Goal: Information Seeking & Learning: Learn about a topic

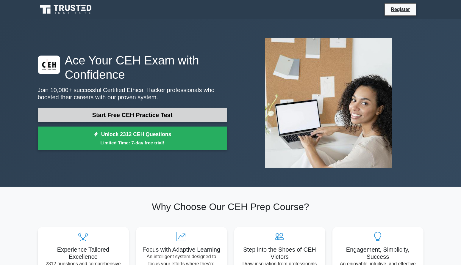
click at [190, 110] on link "Start Free CEH Practice Test" at bounding box center [132, 115] width 189 height 14
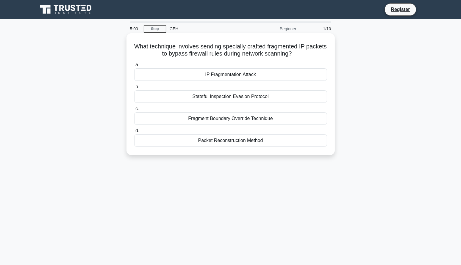
click at [200, 140] on div "Packet Reconstruction Method" at bounding box center [230, 140] width 193 height 12
click at [134, 133] on input "d. Packet Reconstruction Method" at bounding box center [134, 131] width 0 height 4
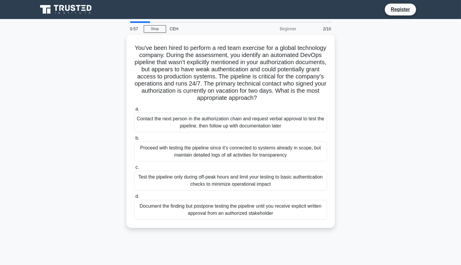
click at [200, 142] on div "Proceed with testing the pipeline since it's connected to systems already in sc…" at bounding box center [230, 152] width 193 height 20
click at [134, 140] on input "b. Proceed with testing the pipeline since it's connected to systems already in…" at bounding box center [134, 139] width 0 height 4
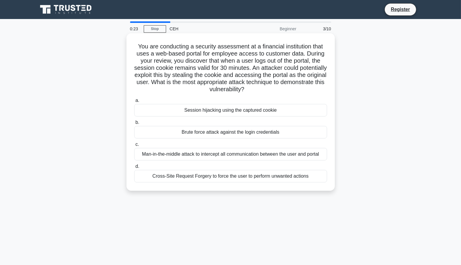
click at [226, 112] on div "Session hijacking using the captured cookie" at bounding box center [230, 110] width 193 height 12
click at [134, 103] on input "a. Session hijacking using the captured cookie" at bounding box center [134, 101] width 0 height 4
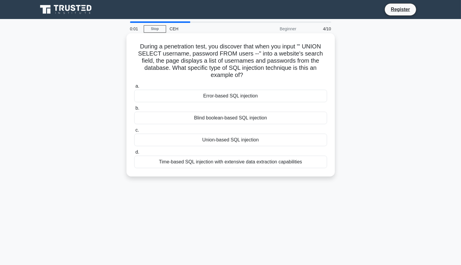
click at [239, 139] on div "Union-based SQL injection" at bounding box center [230, 140] width 193 height 12
click at [134, 132] on input "c. Union-based SQL injection" at bounding box center [134, 130] width 0 height 4
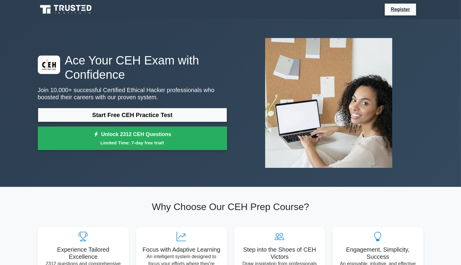
click at [341, 31] on div "Ace Your CEH Exam with Confidence Join 10,000+ successful Certified Ethical Hac…" at bounding box center [230, 103] width 393 height 168
